Goal: Check status

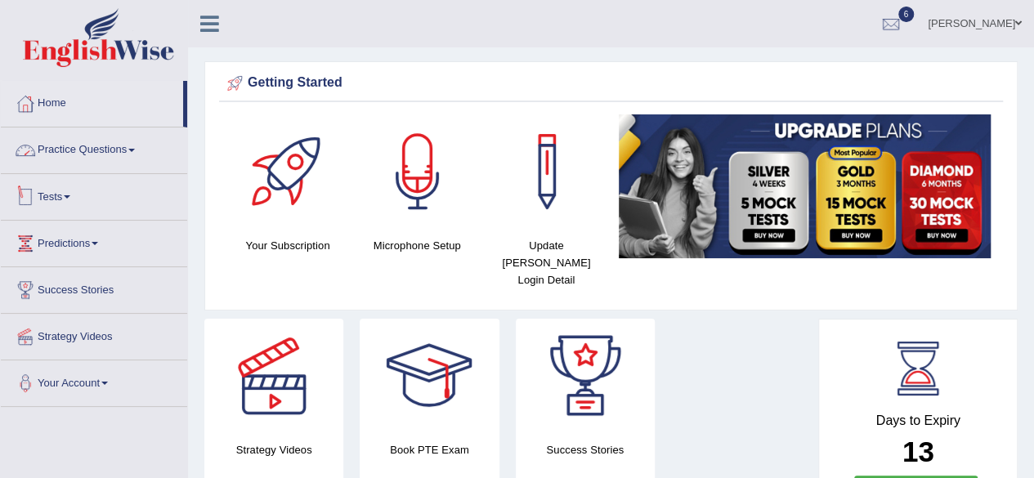
click at [70, 195] on span at bounding box center [67, 196] width 7 height 3
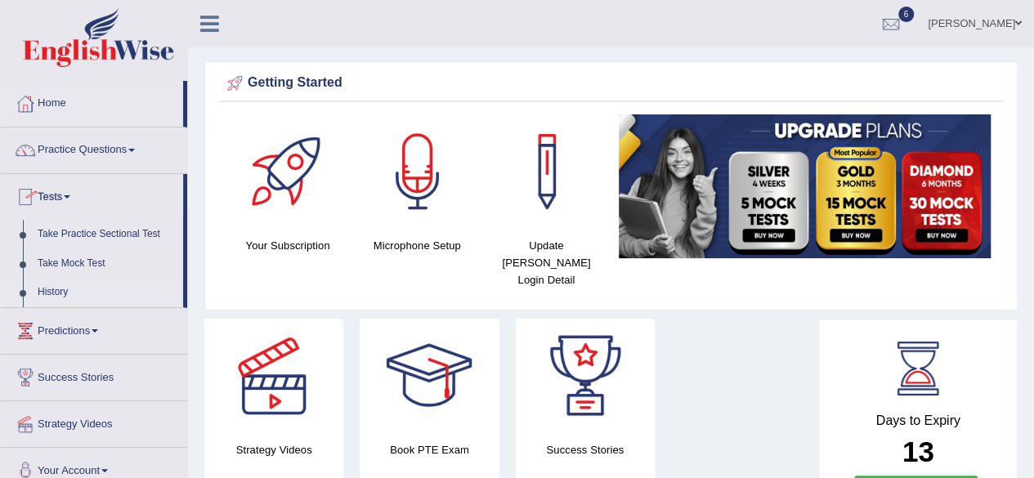
click at [65, 287] on link "History" at bounding box center [106, 292] width 153 height 29
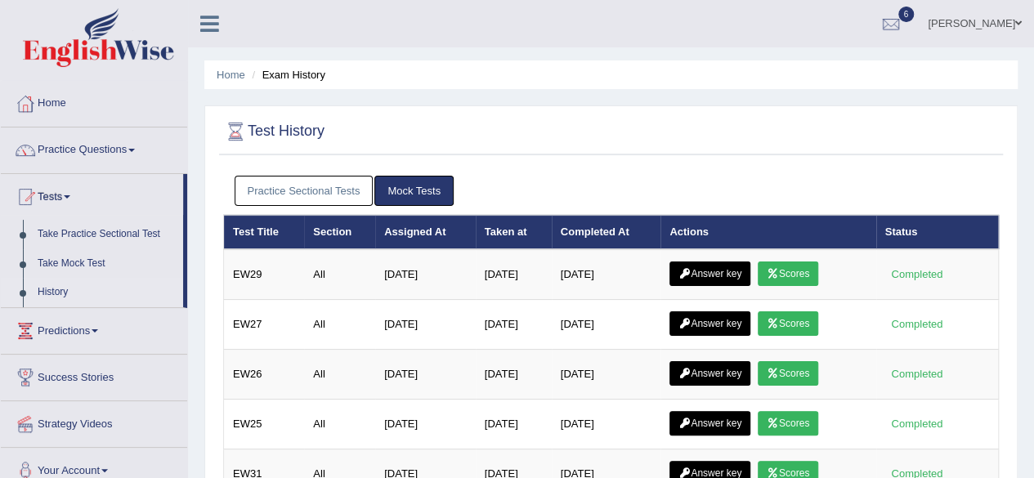
click at [786, 270] on link "Scores" at bounding box center [787, 273] width 60 height 25
